Goal: Information Seeking & Learning: Learn about a topic

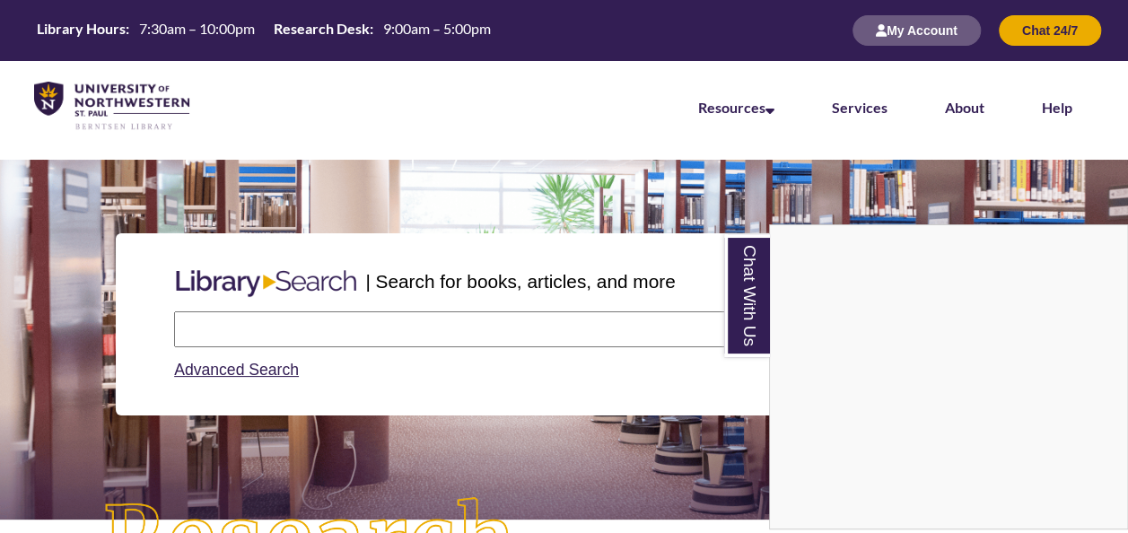
click at [336, 314] on div "Chat With Us" at bounding box center [564, 266] width 1128 height 533
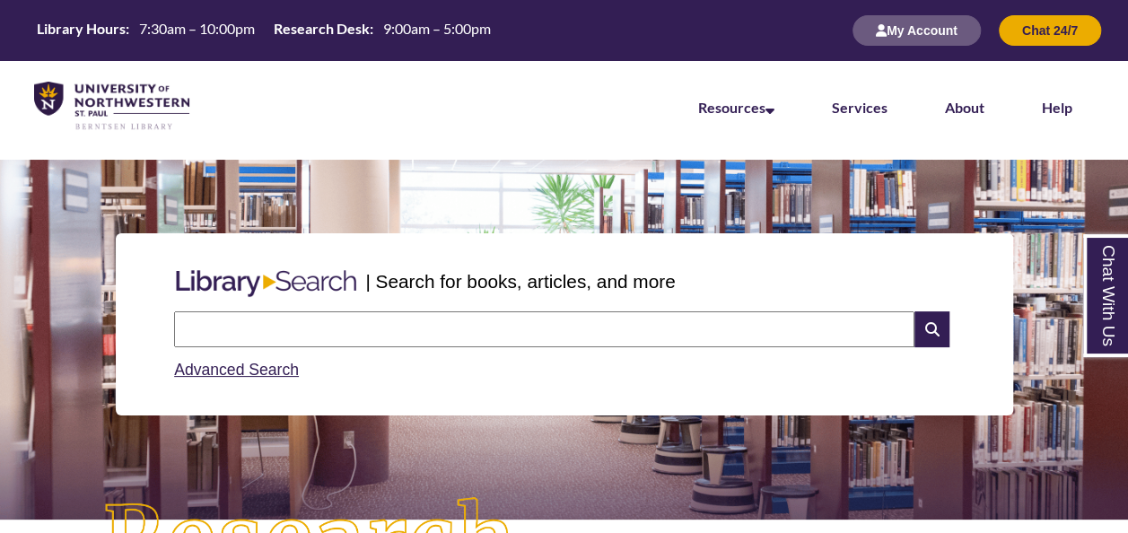
click at [311, 333] on input "text" at bounding box center [544, 329] width 740 height 36
click at [567, 319] on input "text" at bounding box center [544, 329] width 740 height 36
click at [553, 368] on div "Advanced Search" at bounding box center [564, 364] width 780 height 35
click at [243, 371] on link "Advanced Search" at bounding box center [236, 370] width 125 height 18
click at [298, 319] on input "text" at bounding box center [544, 329] width 740 height 36
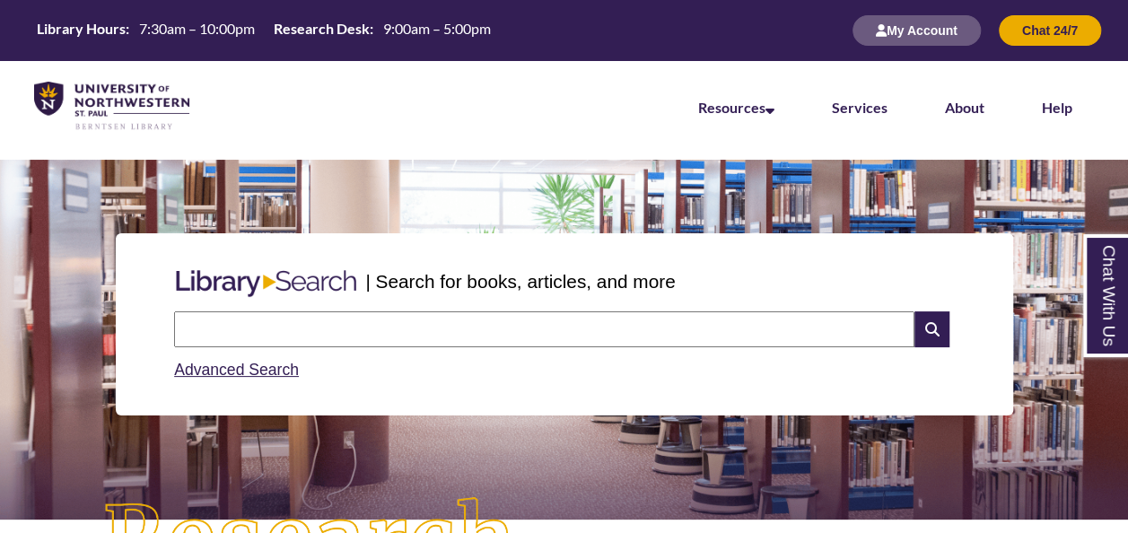
type input "**********"
click at [930, 331] on icon at bounding box center [931, 329] width 34 height 36
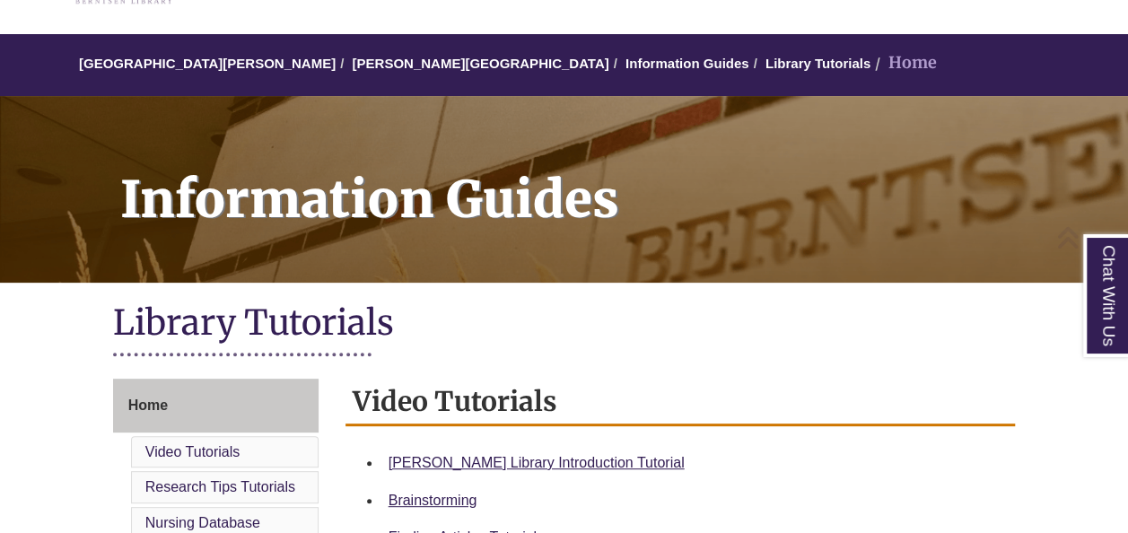
scroll to position [307, 0]
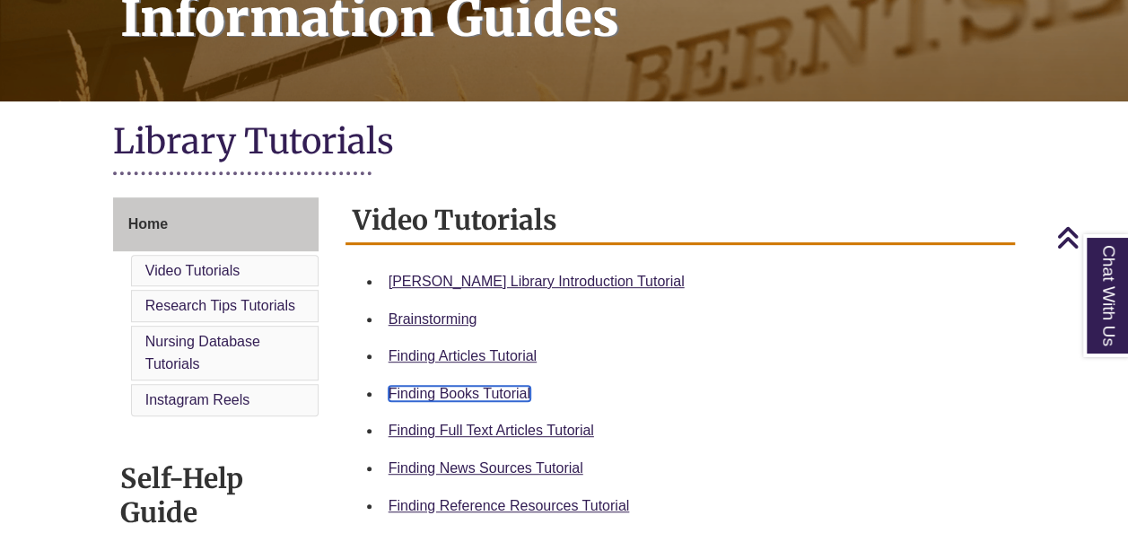
click at [471, 390] on link "Finding Books Tutorial" at bounding box center [459, 393] width 142 height 15
